Goal: Task Accomplishment & Management: Use online tool/utility

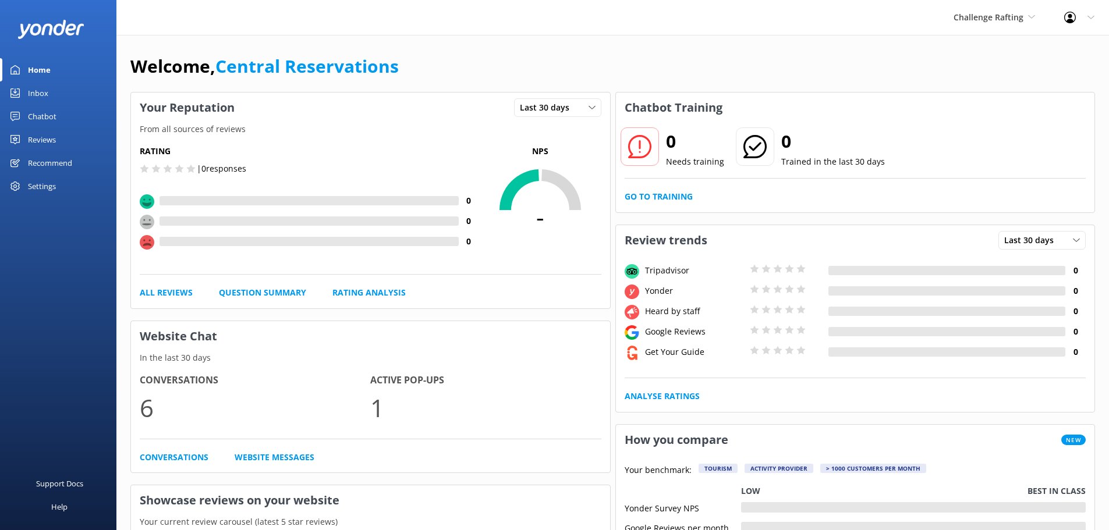
click at [54, 88] on link "Inbox" at bounding box center [58, 92] width 116 height 23
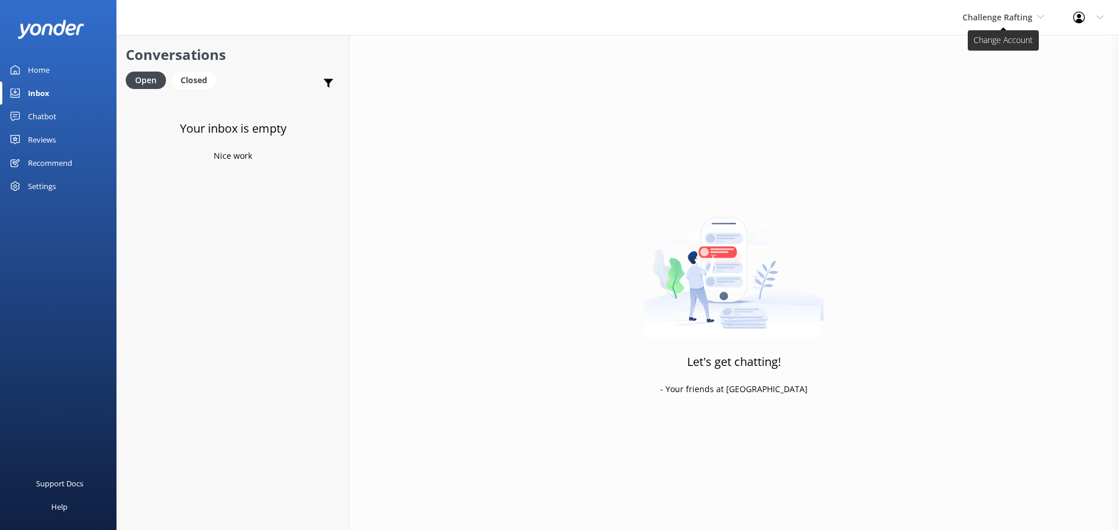
click at [990, 21] on span "Challenge Rafting" at bounding box center [997, 17] width 70 height 11
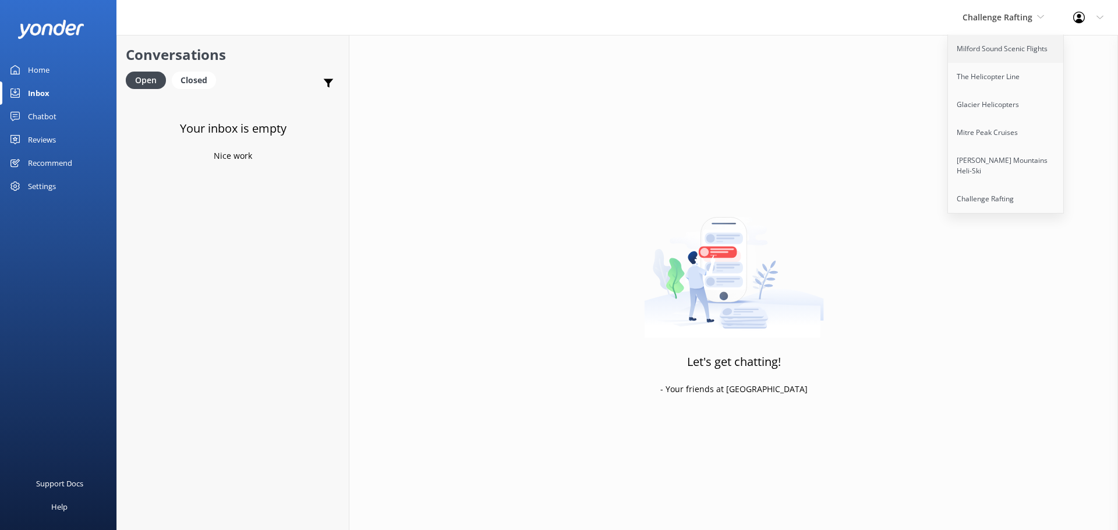
click at [985, 54] on link "Milford Sound Scenic Flights" at bounding box center [1006, 49] width 116 height 28
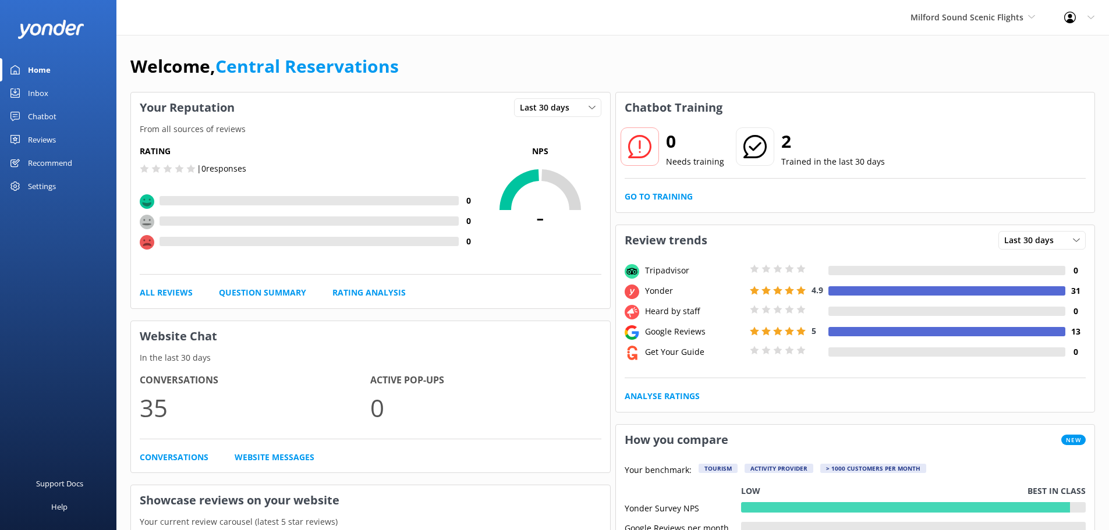
click at [44, 94] on div "Inbox" at bounding box center [38, 92] width 20 height 23
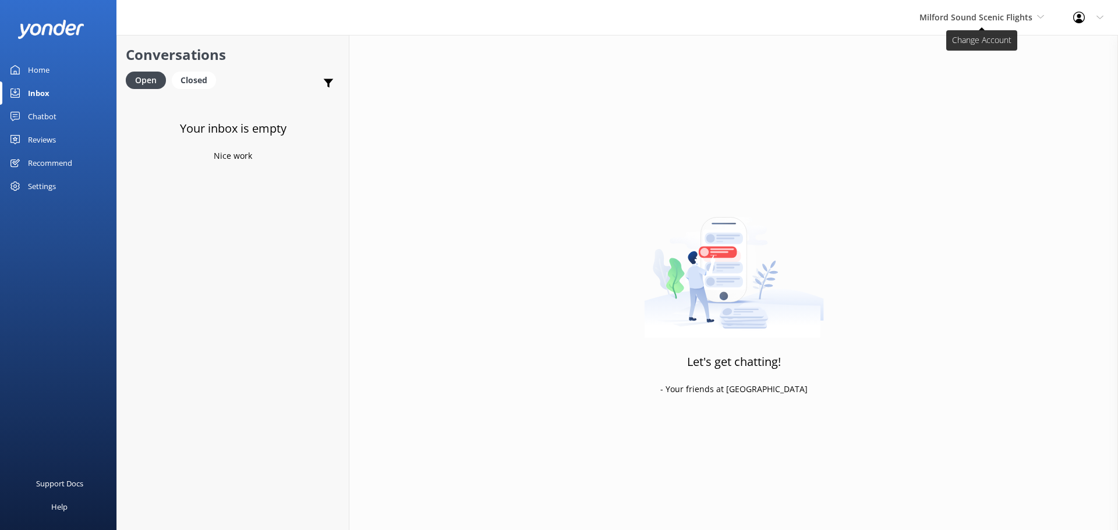
click at [1002, 13] on span "Milford Sound Scenic Flights" at bounding box center [975, 17] width 113 height 11
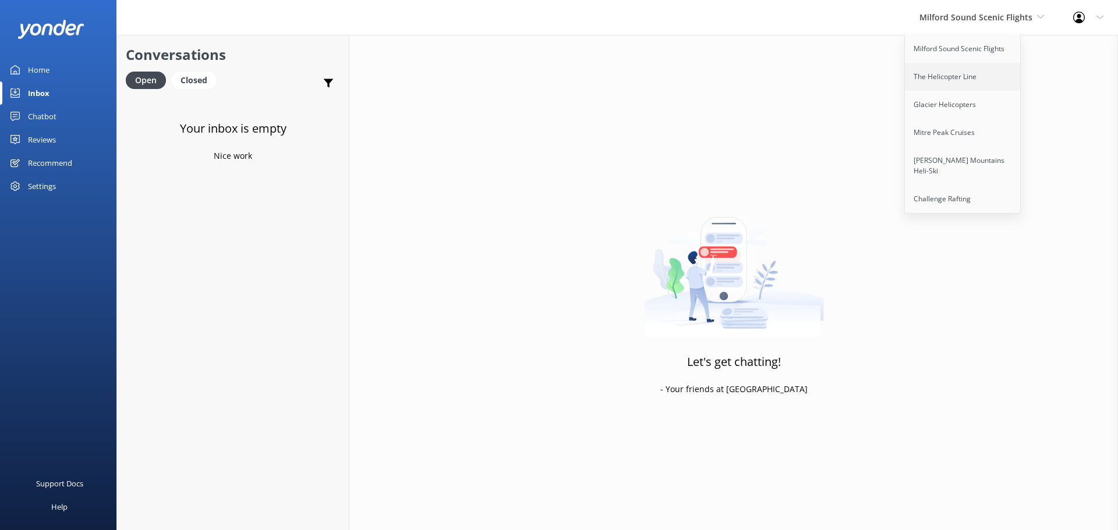
click at [963, 82] on link "The Helicopter Line" at bounding box center [963, 77] width 116 height 28
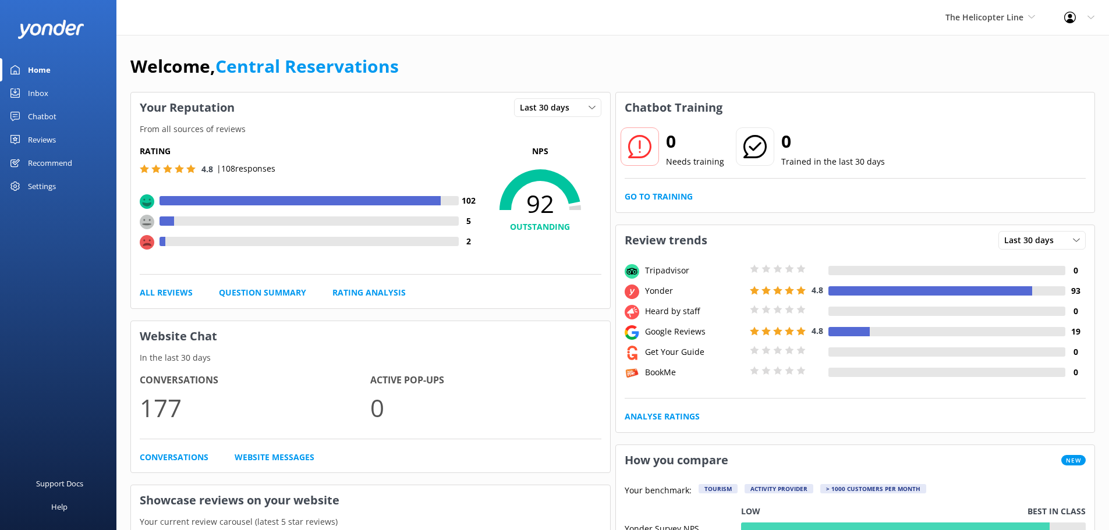
click at [467, 22] on div "The Helicopter Line Milford Sound Scenic Flights The Helicopter Line Glacier He…" at bounding box center [554, 17] width 1109 height 35
click at [58, 97] on link "Inbox" at bounding box center [58, 92] width 116 height 23
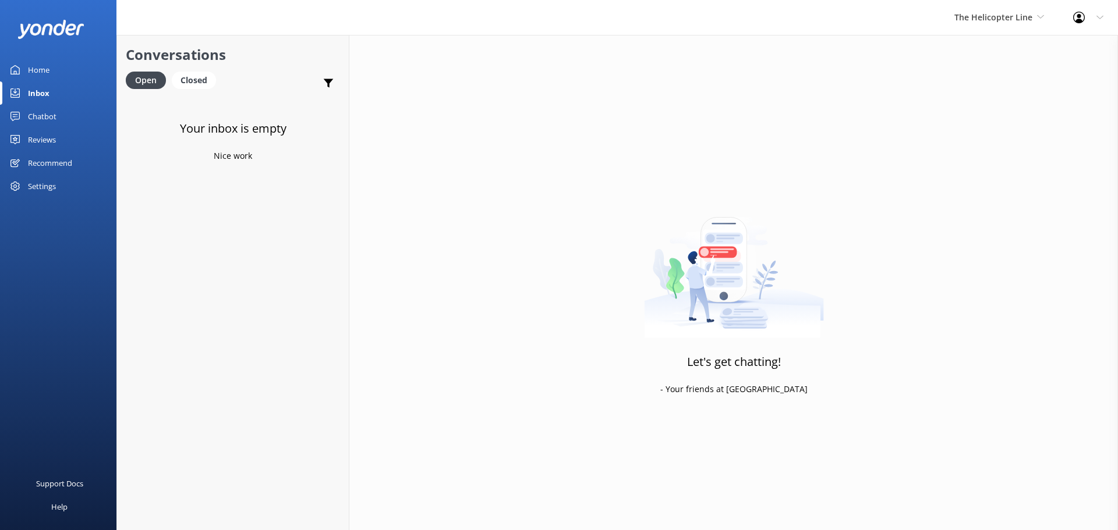
click at [590, 89] on div "Let's get chatting! - Your friends at [GEOGRAPHIC_DATA]" at bounding box center [733, 300] width 768 height 530
